Goal: Task Accomplishment & Management: Manage account settings

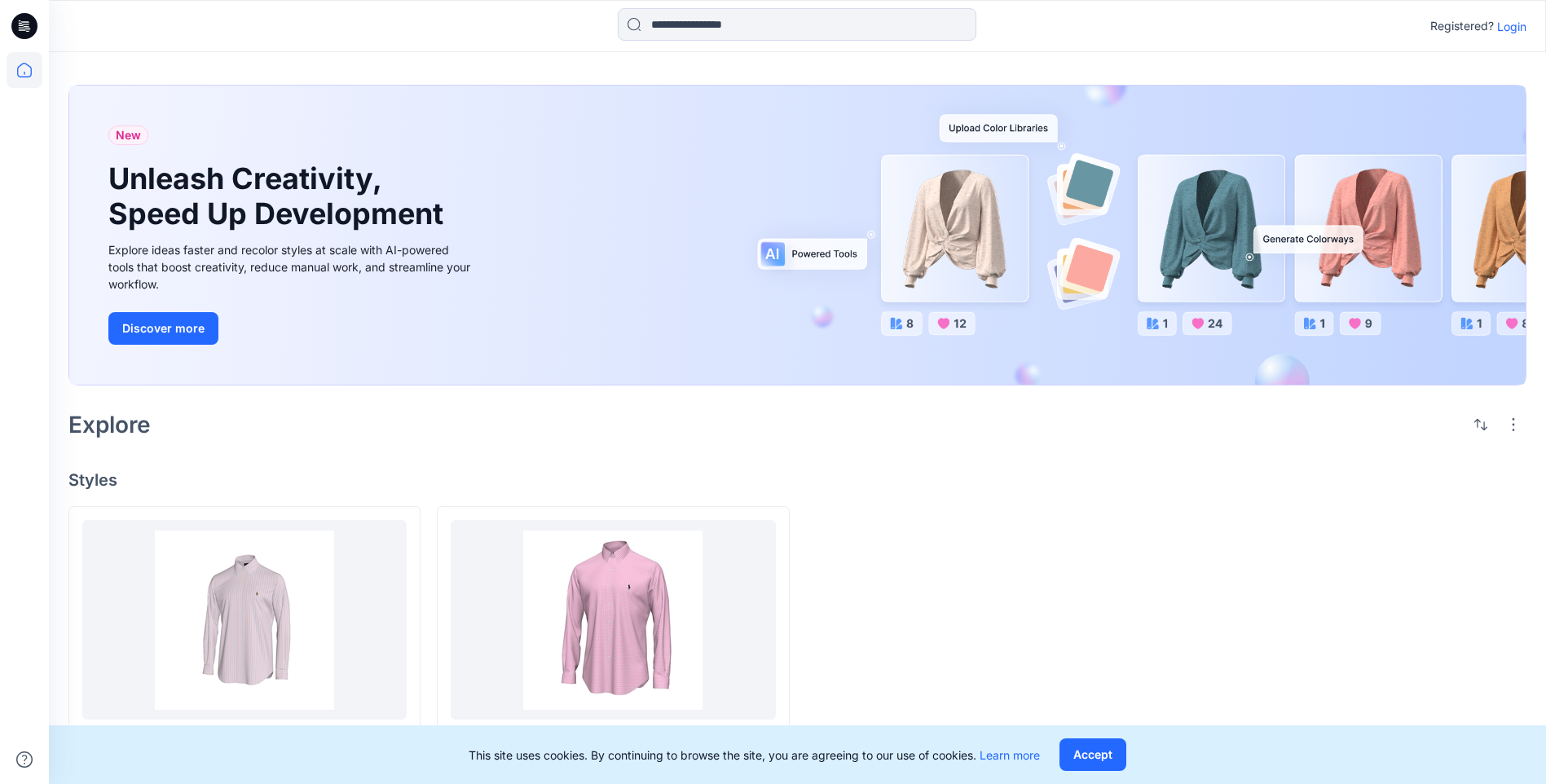
click at [790, 453] on div "New Unleash Creativity, Speed Up Development Explore ideas faster and recolor s…" at bounding box center [797, 430] width 1497 height 757
click at [30, 19] on icon at bounding box center [25, 26] width 27 height 26
click at [25, 23] on icon at bounding box center [25, 26] width 27 height 26
click at [37, 75] on icon at bounding box center [25, 70] width 36 height 36
click at [1349, 23] on p "Login" at bounding box center [1512, 26] width 29 height 17
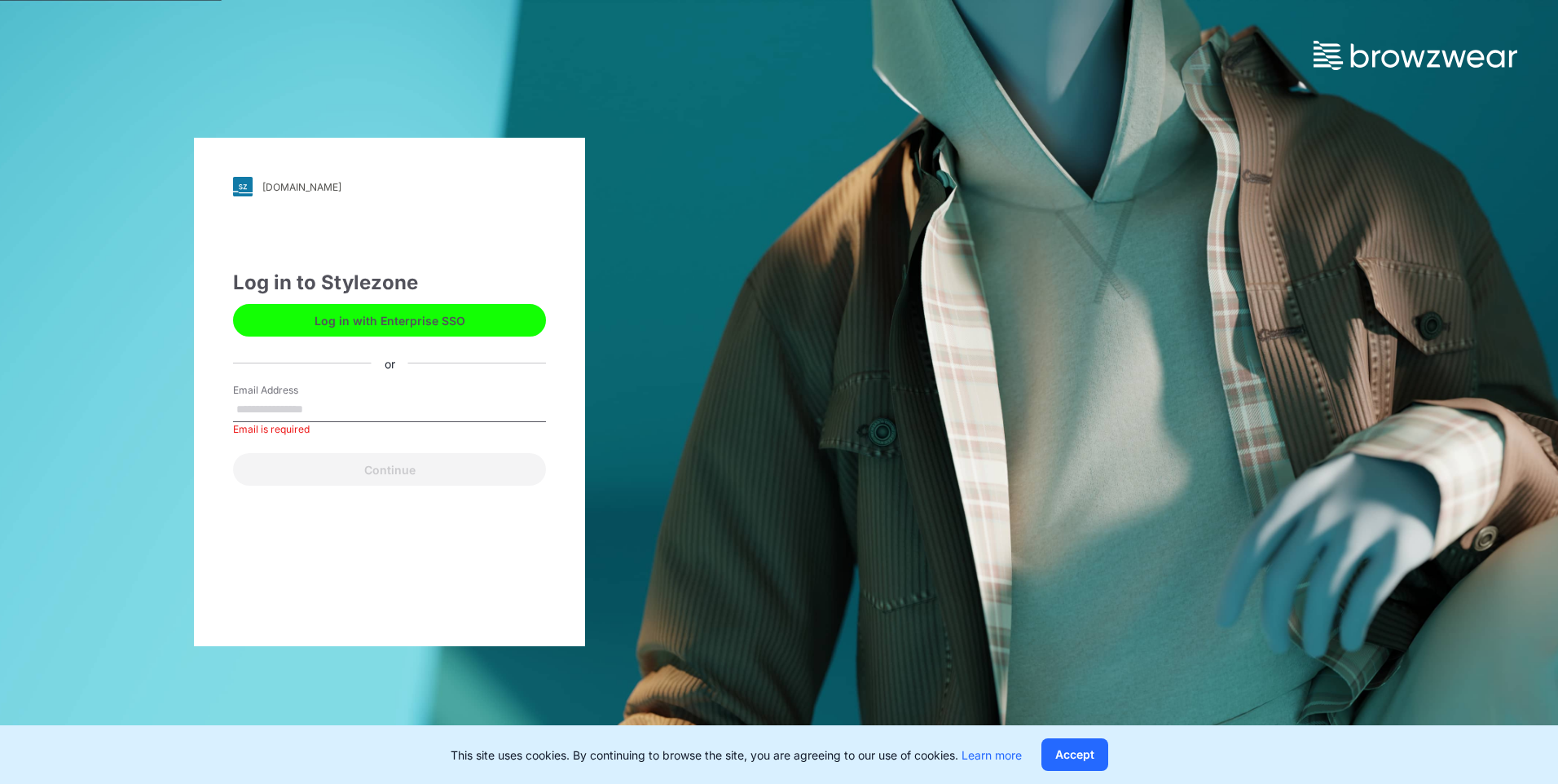
click at [807, 380] on div "ralphlauren.stylezone.com Loading... Log in to Stylezone Log in with Enterprise…" at bounding box center [779, 392] width 1558 height 784
click at [400, 309] on button "Log in with Enterprise SSO" at bounding box center [389, 320] width 313 height 32
click at [279, 415] on input "Email Address" at bounding box center [389, 409] width 313 height 25
type input "**********"
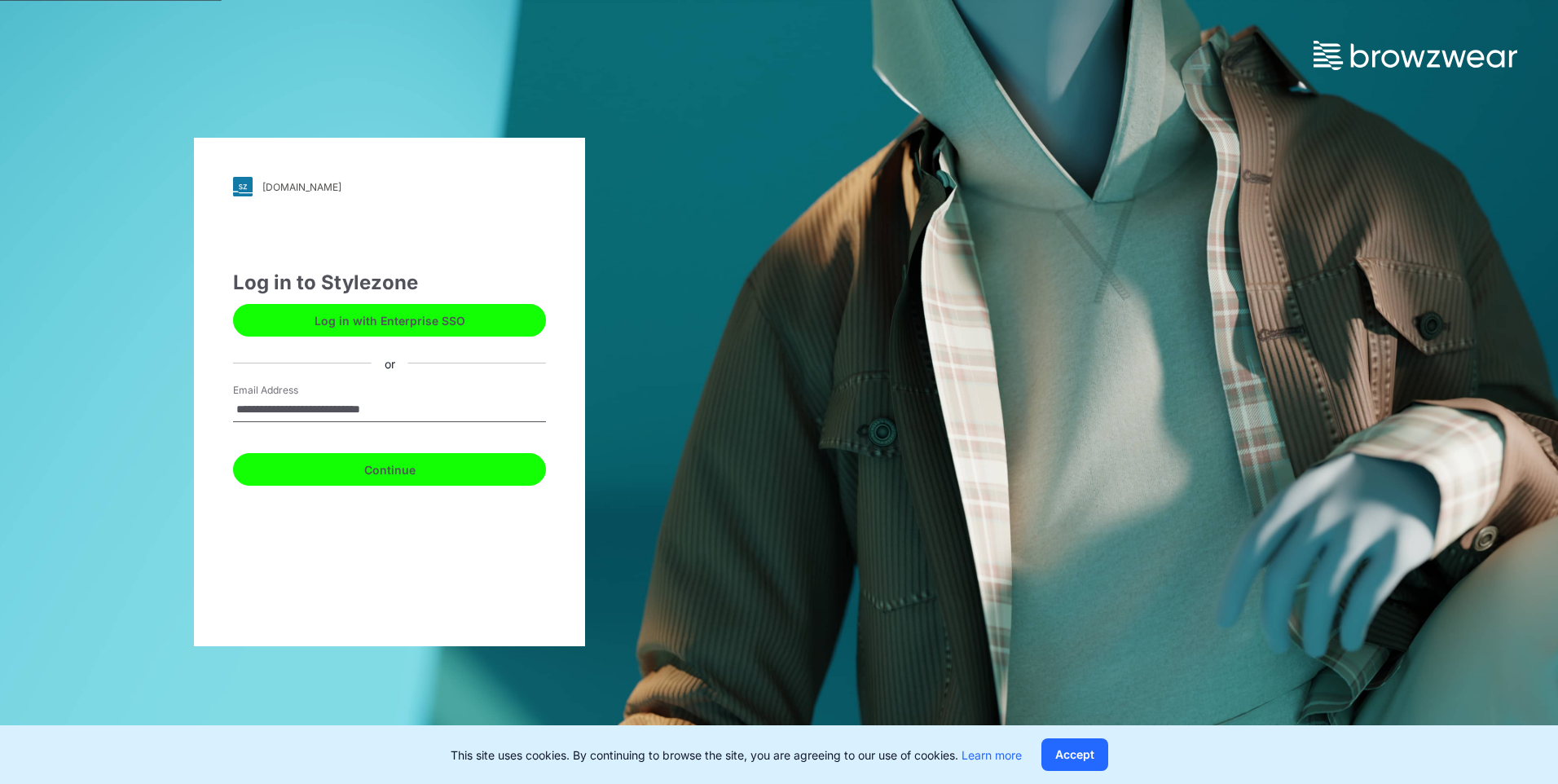
click at [357, 469] on button "Continue" at bounding box center [389, 469] width 313 height 32
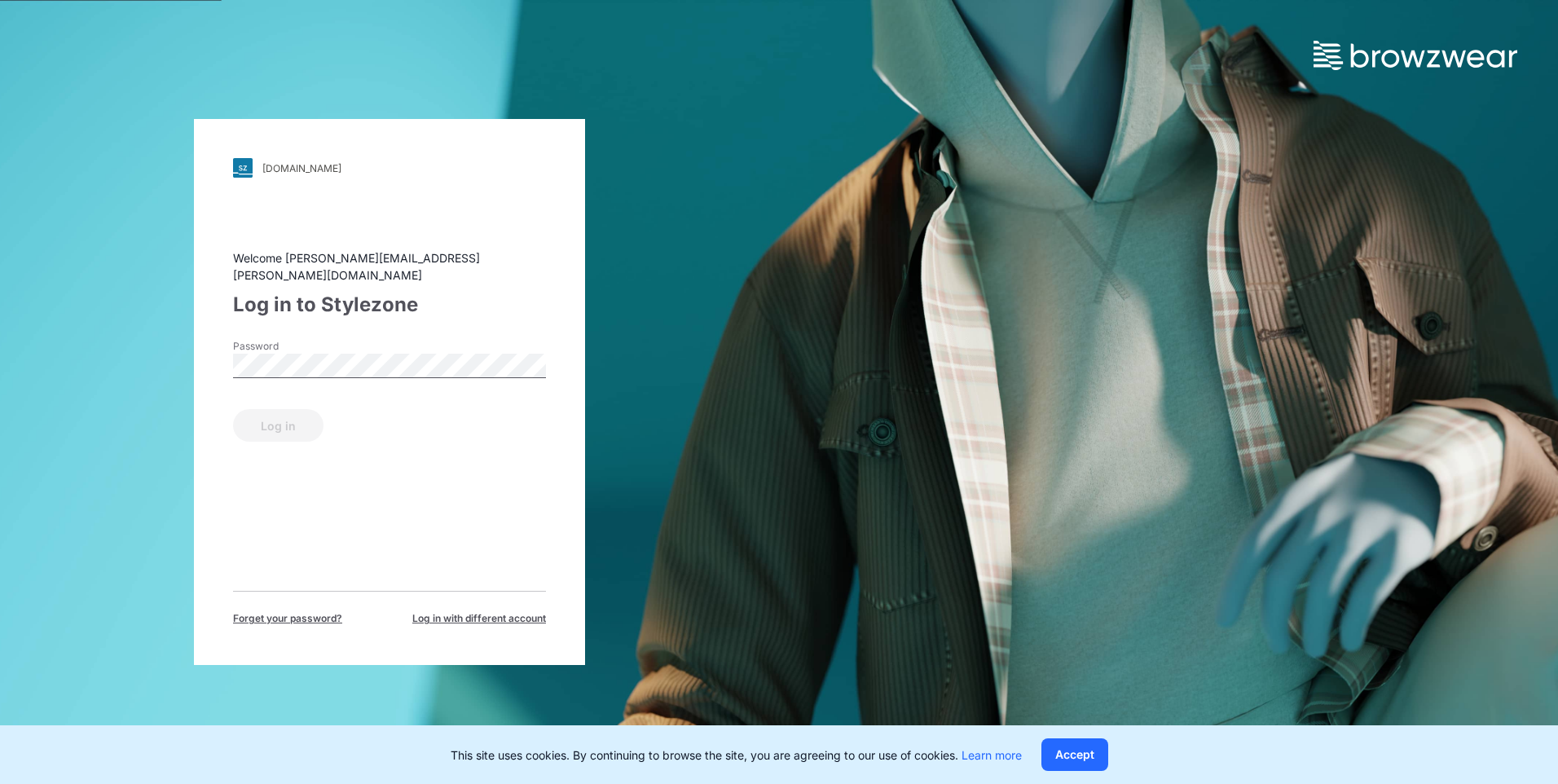
click at [319, 611] on span "Forget your password?" at bounding box center [287, 618] width 109 height 15
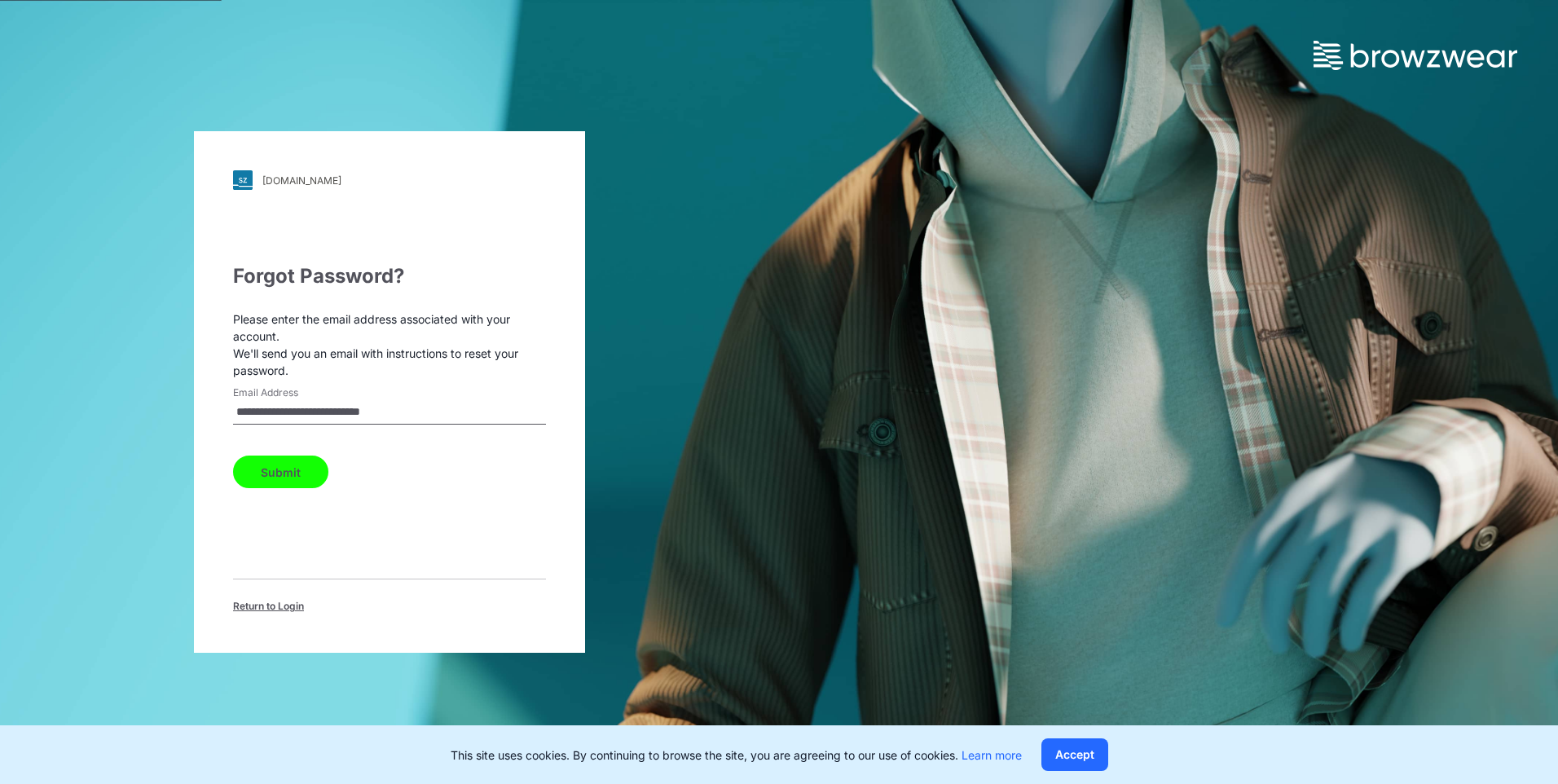
click at [307, 479] on button "Submit" at bounding box center [280, 471] width 95 height 32
